Goal: Information Seeking & Learning: Learn about a topic

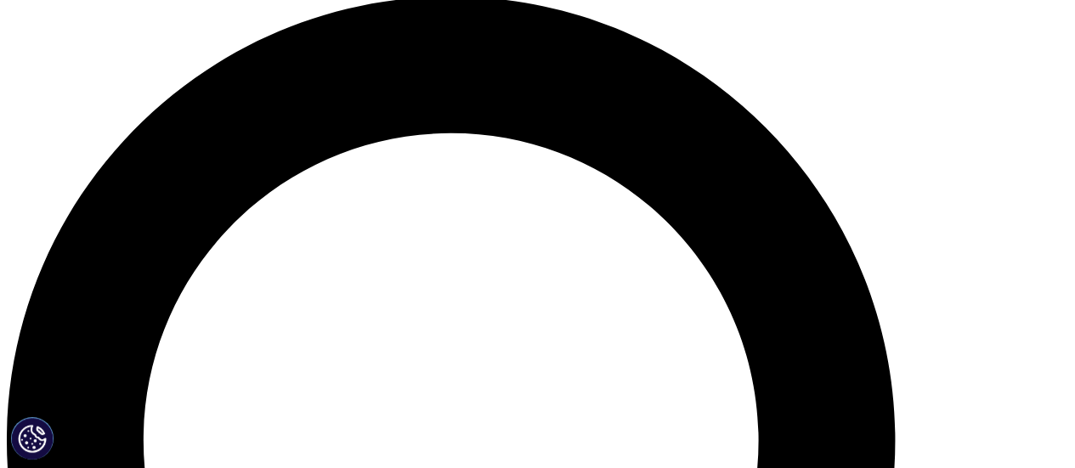
scroll to position [1109, 0]
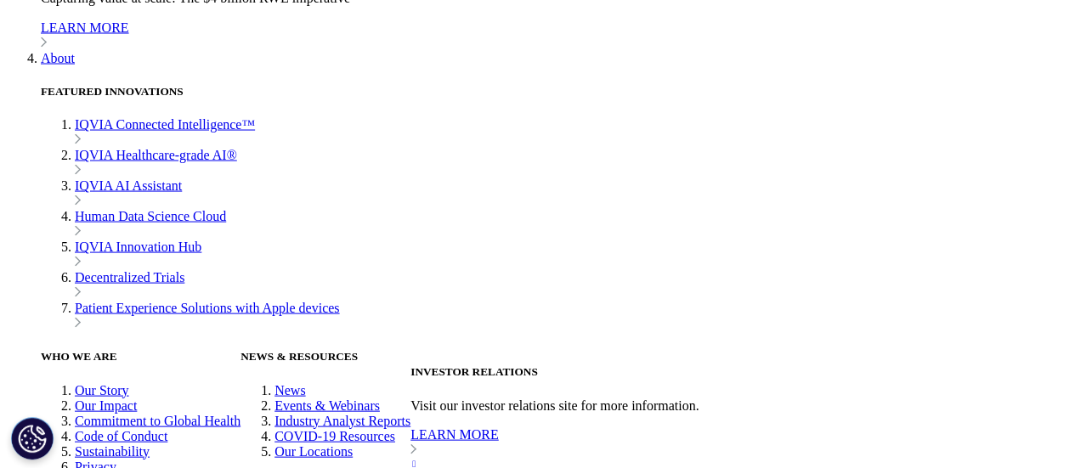
scroll to position [4838, 0]
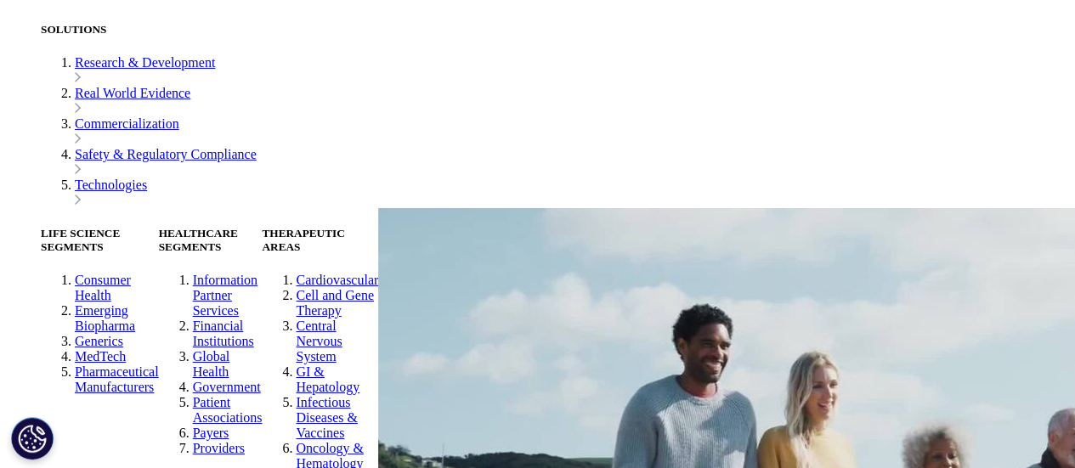
scroll to position [2847, 0]
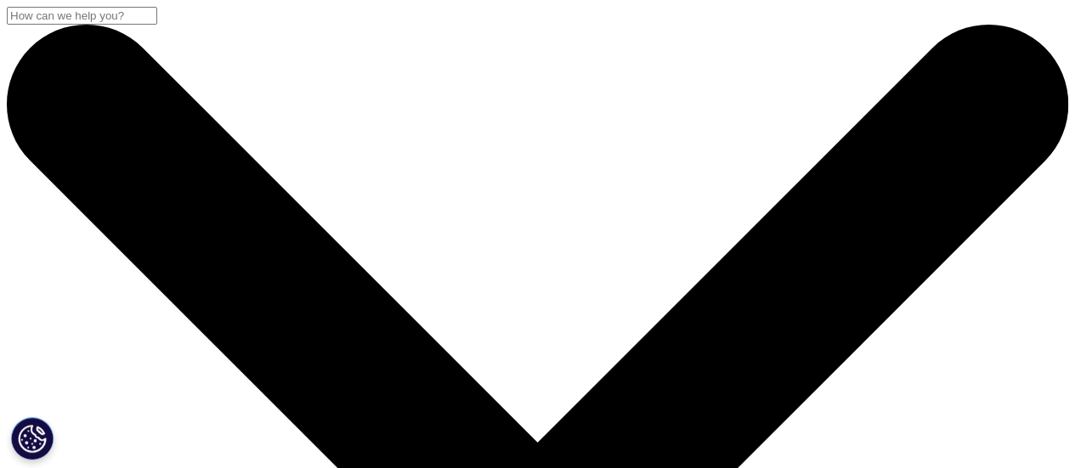
scroll to position [99, 0]
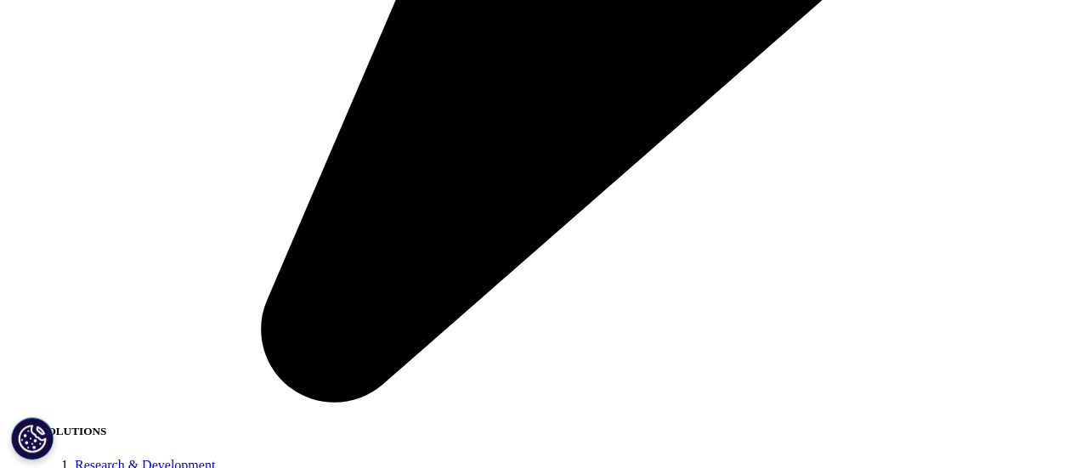
scroll to position [2935, 0]
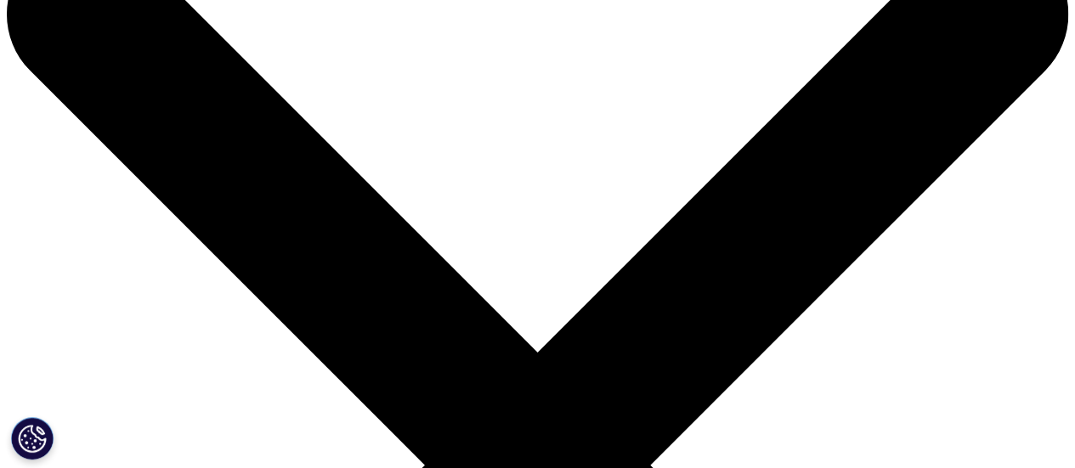
scroll to position [91, 0]
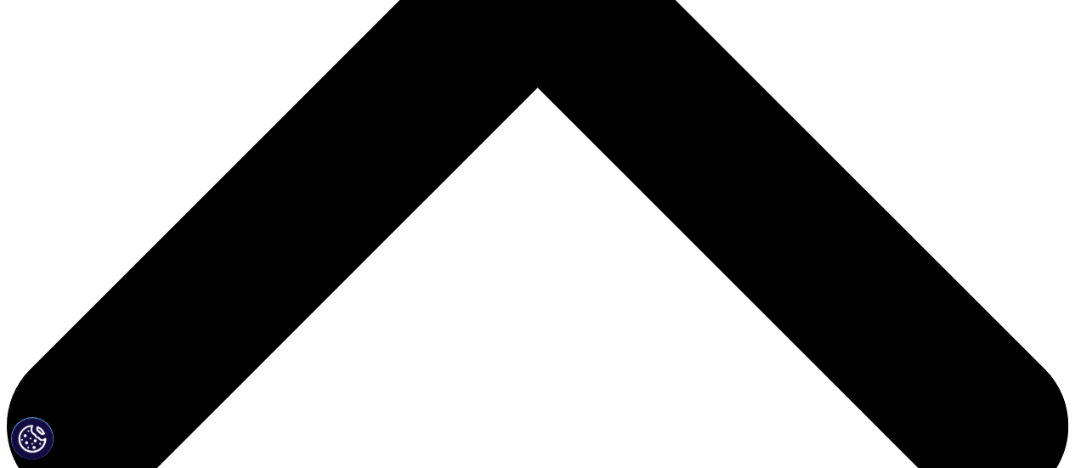
scroll to position [600, 0]
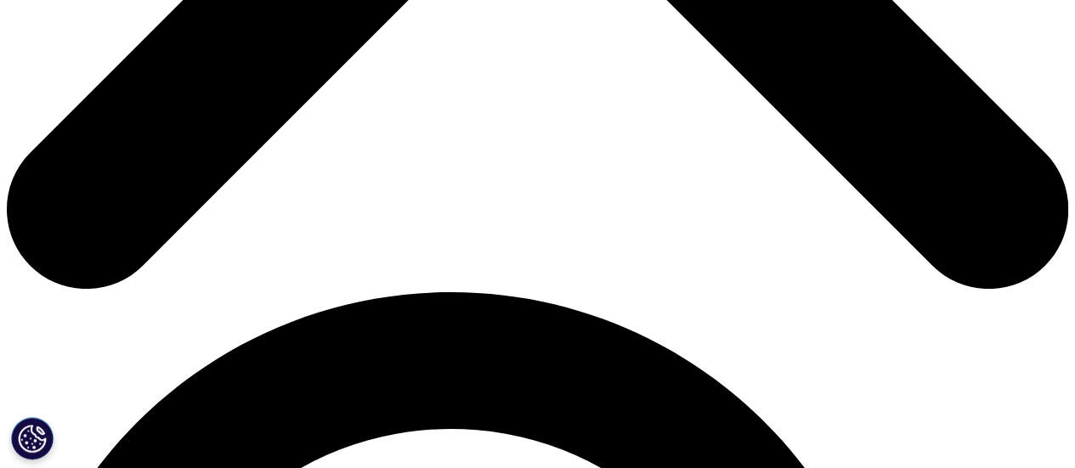
scroll to position [3512, 0]
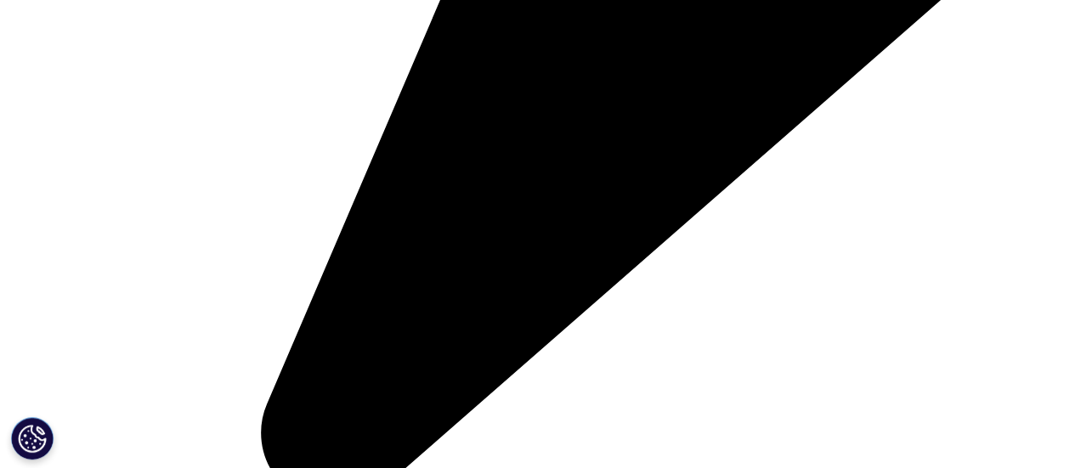
scroll to position [4239, 0]
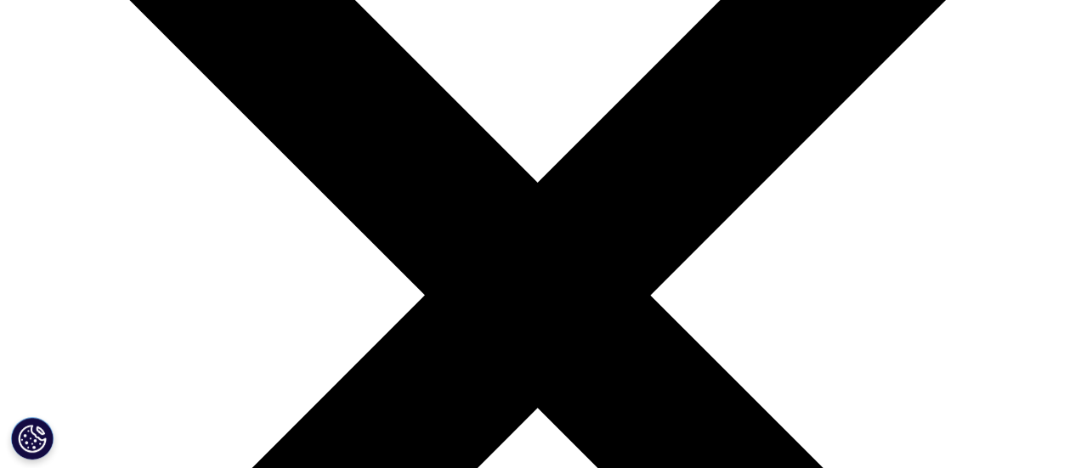
scroll to position [190, 0]
